Goal: Transaction & Acquisition: Subscribe to service/newsletter

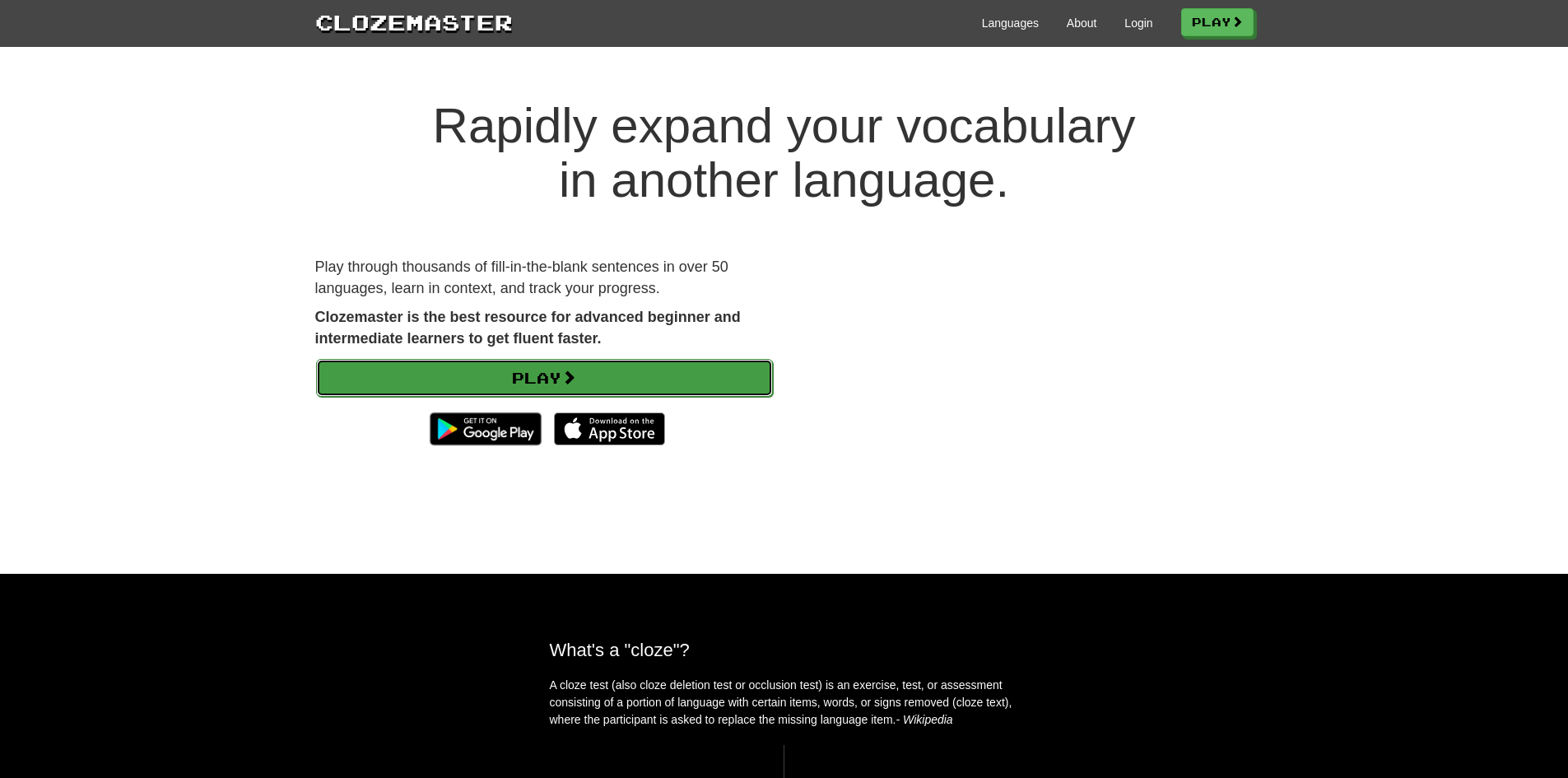
click at [695, 369] on link "Play" at bounding box center [545, 378] width 457 height 38
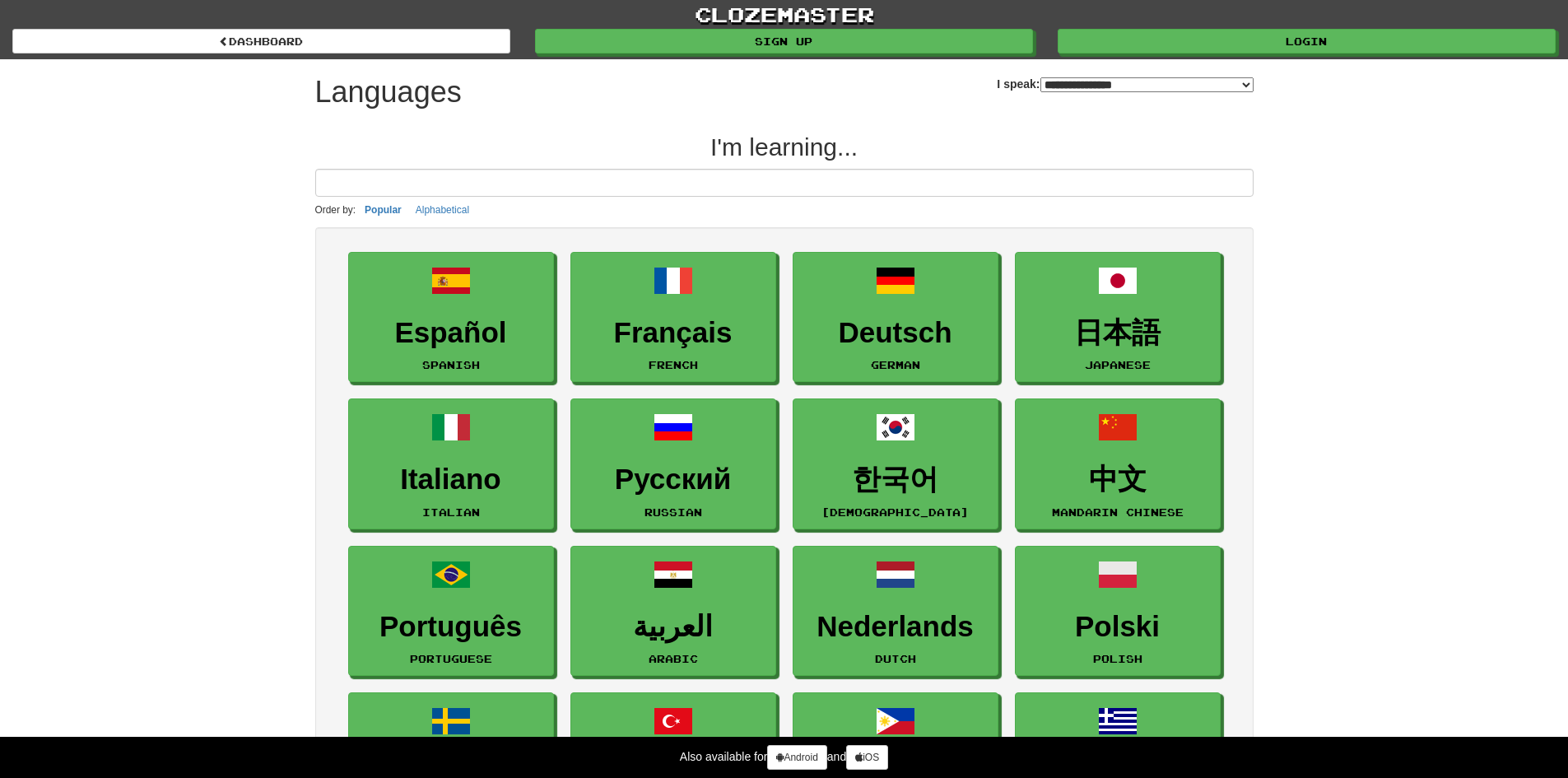
select select "*******"
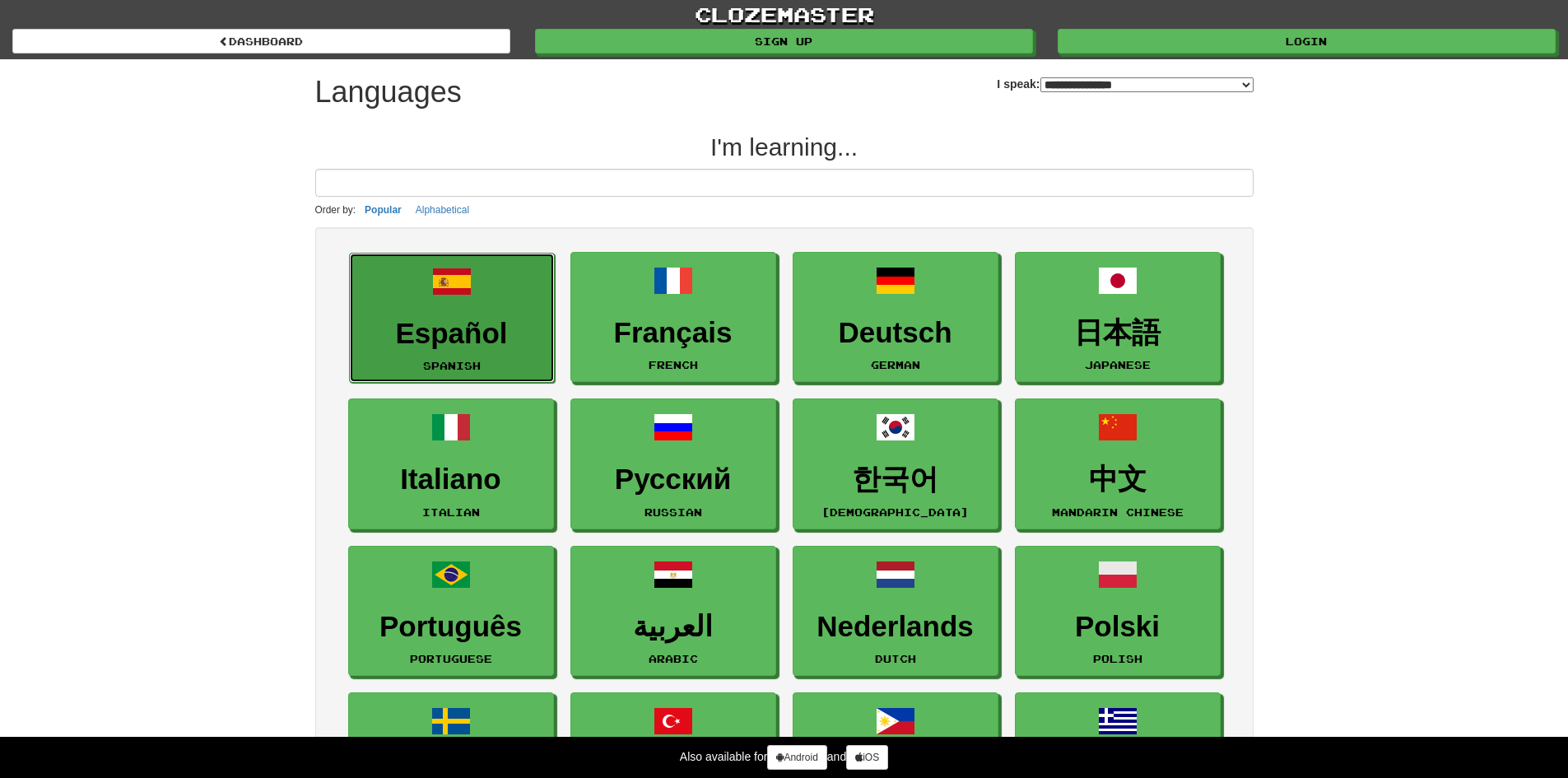
click at [470, 308] on link "Español Spanish" at bounding box center [451, 318] width 206 height 131
